Goal: Information Seeking & Learning: Learn about a topic

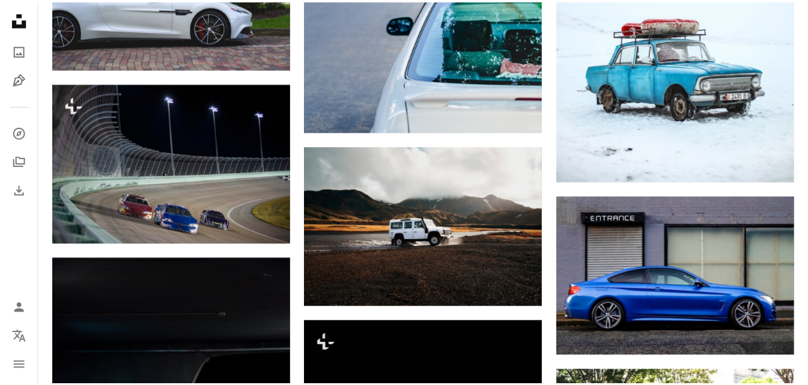
scroll to position [1041, 0]
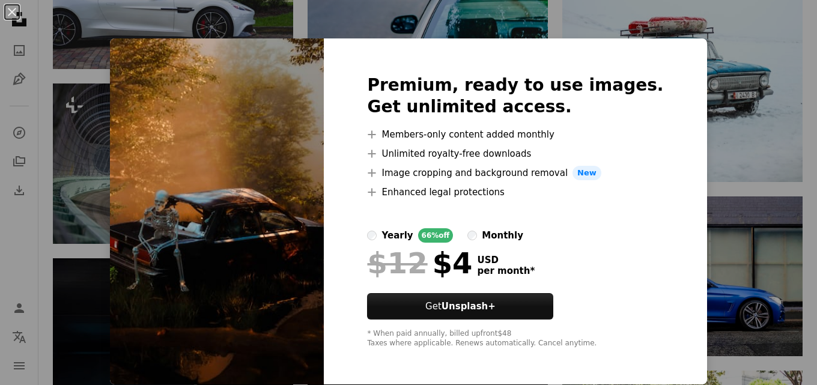
click at [483, 14] on div "An X shape Premium, ready to use images. Get unlimited access. A plus sign Memb…" at bounding box center [408, 192] width 817 height 385
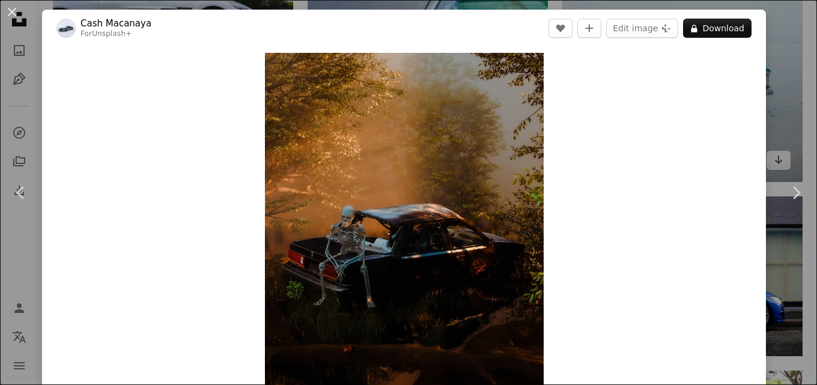
click at [334, 1] on div "An X shape Chevron left Chevron right Cash Macanaya For Unsplash+ A heart A plu…" at bounding box center [408, 192] width 817 height 385
click at [775, 80] on img at bounding box center [682, 2] width 240 height 360
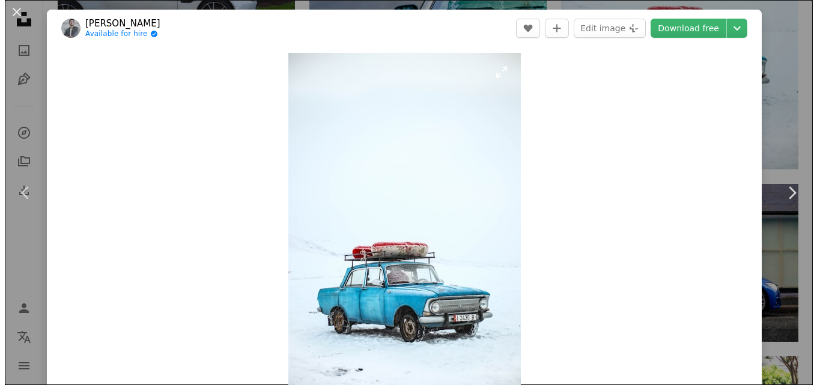
scroll to position [1561, 0]
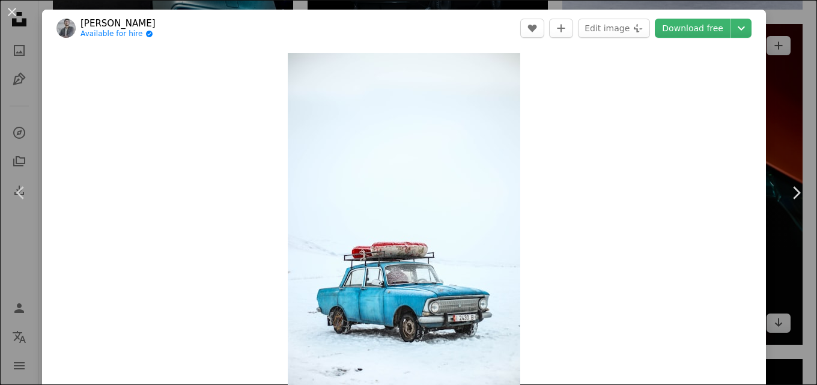
click at [771, 46] on div "An X shape Chevron left Chevron right [PERSON_NAME] Available for hire A checkm…" at bounding box center [408, 192] width 817 height 385
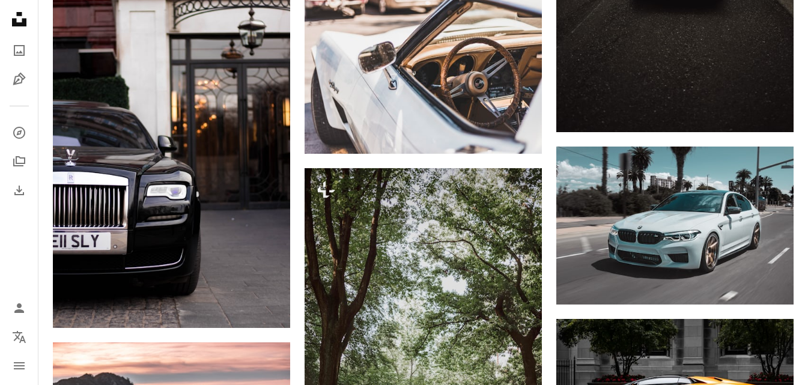
scroll to position [5984, 0]
